Goal: Task Accomplishment & Management: Manage account settings

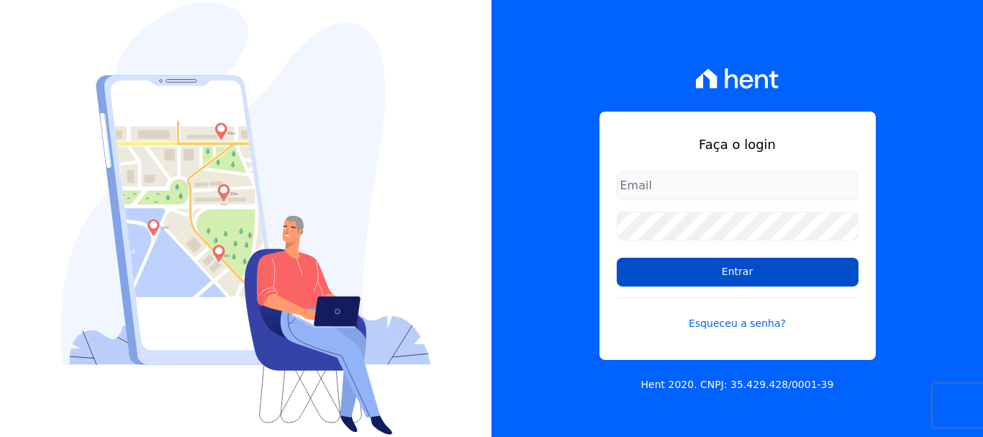
type input "[EMAIL_ADDRESS][PERSON_NAME][DOMAIN_NAME]"
click at [762, 277] on input "Entrar" at bounding box center [738, 272] width 242 height 29
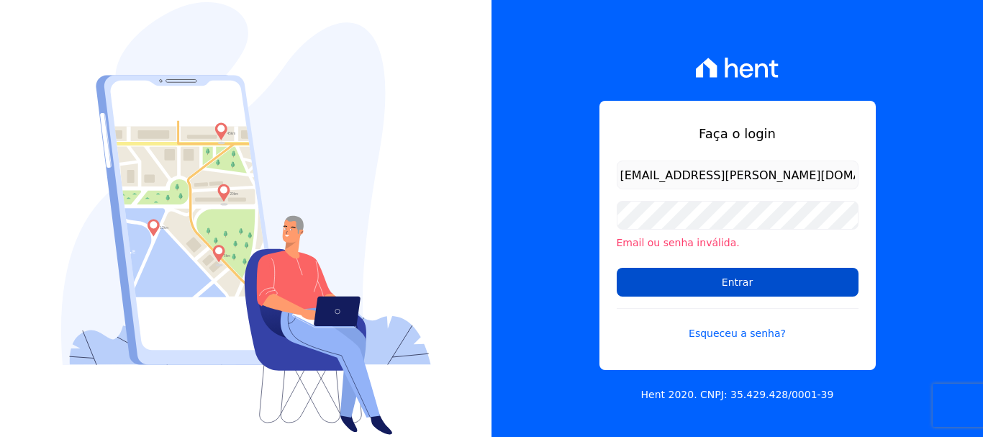
click at [745, 281] on input "Entrar" at bounding box center [738, 282] width 242 height 29
click at [716, 280] on input "Entrar" at bounding box center [738, 282] width 242 height 29
